Goal: Navigation & Orientation: Find specific page/section

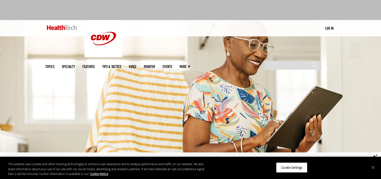
scroll to position [25, 0]
click at [65, 27] on img at bounding box center [62, 27] width 30 height 5
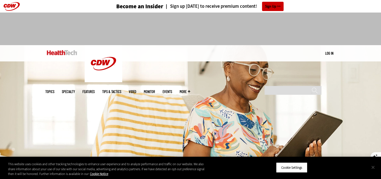
click at [373, 167] on button "Close" at bounding box center [372, 166] width 11 height 11
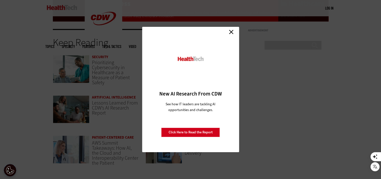
scroll to position [1026, 0]
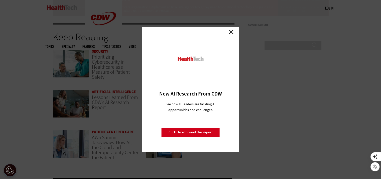
click at [231, 31] on link "Close" at bounding box center [231, 32] width 8 height 8
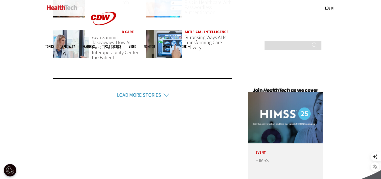
scroll to position [1126, 0]
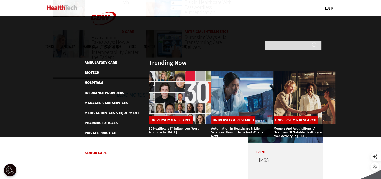
click at [96, 150] on link "Senior Care" at bounding box center [96, 152] width 22 height 5
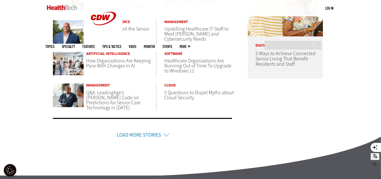
scroll to position [325, 0]
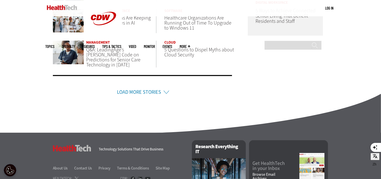
click at [152, 91] on link "Load More Stories" at bounding box center [139, 92] width 44 height 7
click at [166, 91] on li "Load More Stories" at bounding box center [142, 85] width 179 height 21
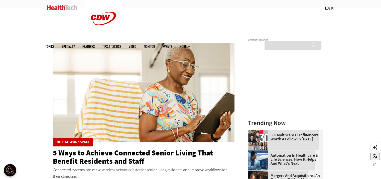
scroll to position [0, 0]
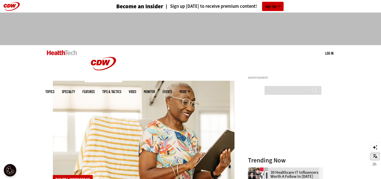
click at [121, 90] on link "Tips & Tactics" at bounding box center [111, 92] width 19 height 4
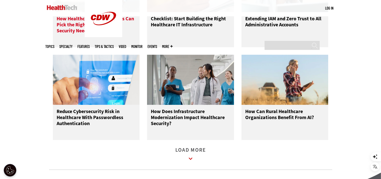
scroll to position [626, 0]
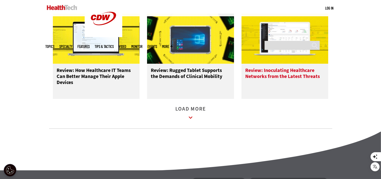
scroll to position [626, 0]
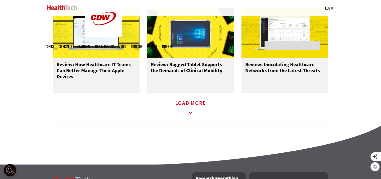
click at [191, 109] on link "Load More" at bounding box center [190, 108] width 31 height 14
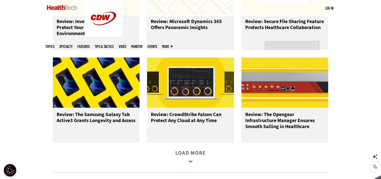
scroll to position [851, 0]
